Goal: Complete application form

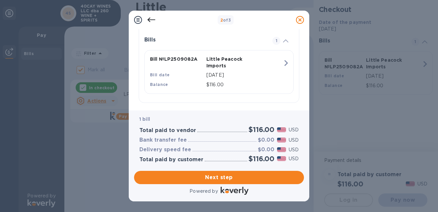
scroll to position [158, 0]
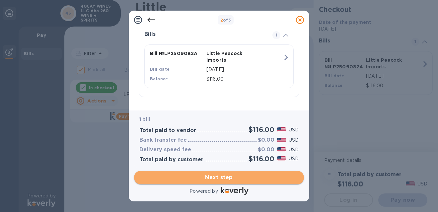
click at [259, 177] on span "Next step" at bounding box center [218, 177] width 159 height 8
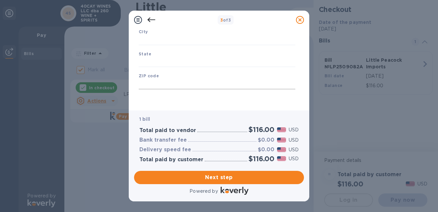
type input "[GEOGRAPHIC_DATA]"
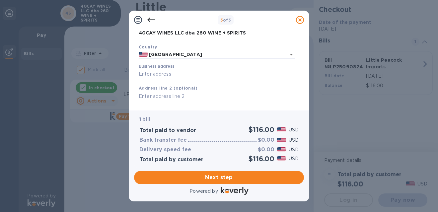
scroll to position [34, 0]
click at [190, 69] on input "Business address" at bounding box center [217, 74] width 157 height 10
paste input "[STREET_ADDRESS][PERSON_NAME][PERSON_NAME]"
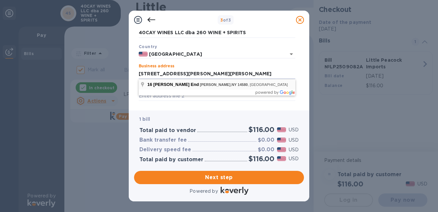
type input "16 [PERSON_NAME] End"
type input "[PERSON_NAME]"
type input "NY"
type input "14580"
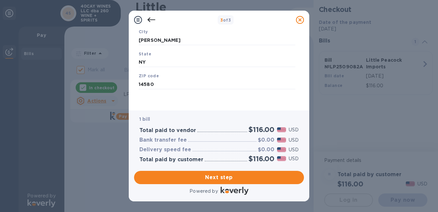
scroll to position [113, 0]
click at [236, 177] on span "Next step" at bounding box center [218, 177] width 159 height 8
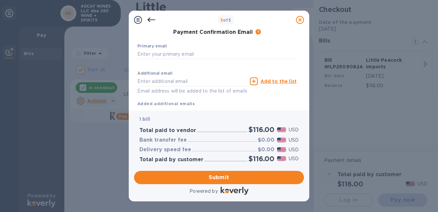
scroll to position [0, 0]
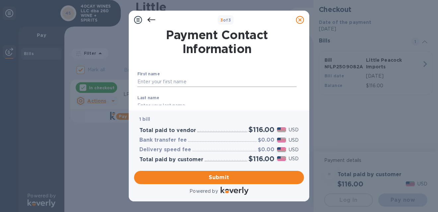
click at [197, 79] on input "text" at bounding box center [216, 82] width 159 height 10
type input "[PERSON_NAME]"
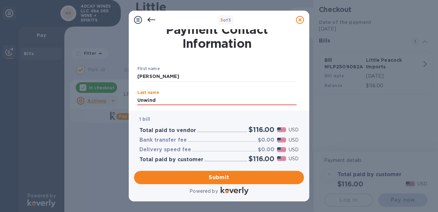
type input "Unwind"
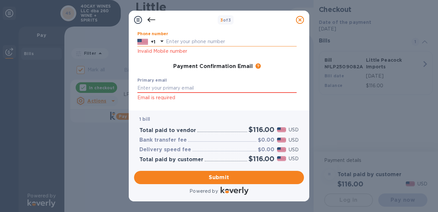
scroll to position [92, 0]
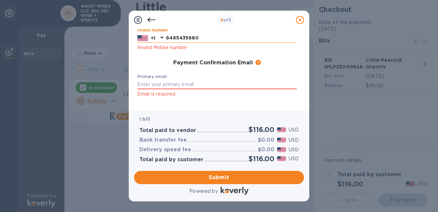
type input "6465435680"
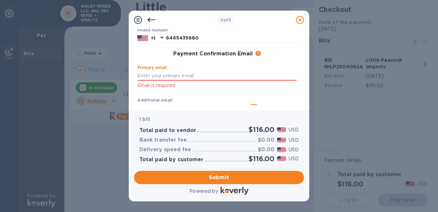
paste input "[EMAIL_ADDRESS][DOMAIN_NAME]"
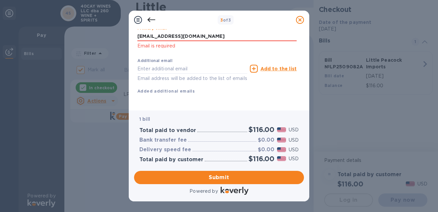
scroll to position [138, 0]
type input "[EMAIL_ADDRESS][DOMAIN_NAME]"
click at [248, 177] on span "Submit" at bounding box center [218, 177] width 159 height 8
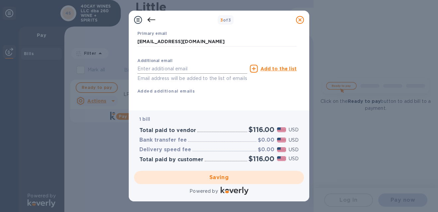
checkbox input "false"
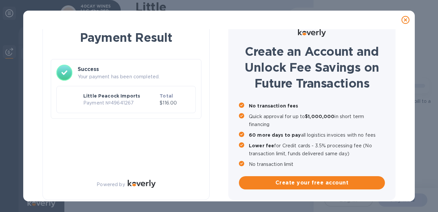
scroll to position [12, 0]
